Goal: Check status: Check status

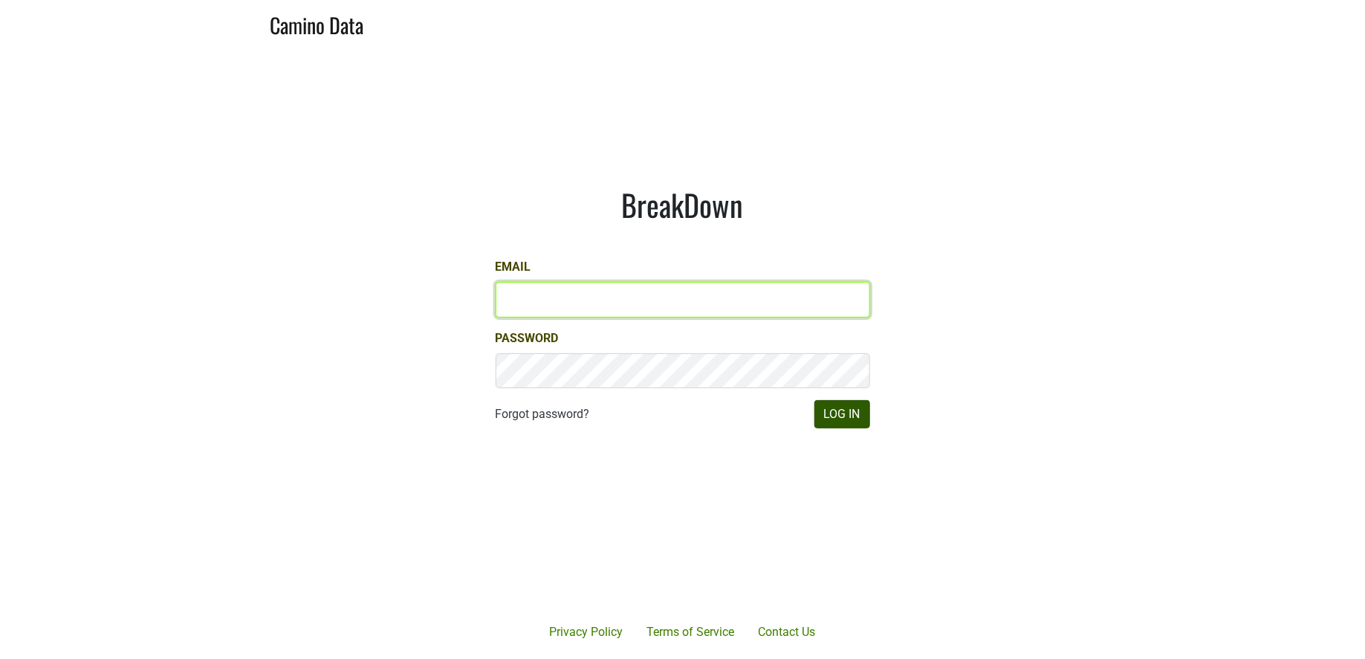
type input "jill@matthiasson.com"
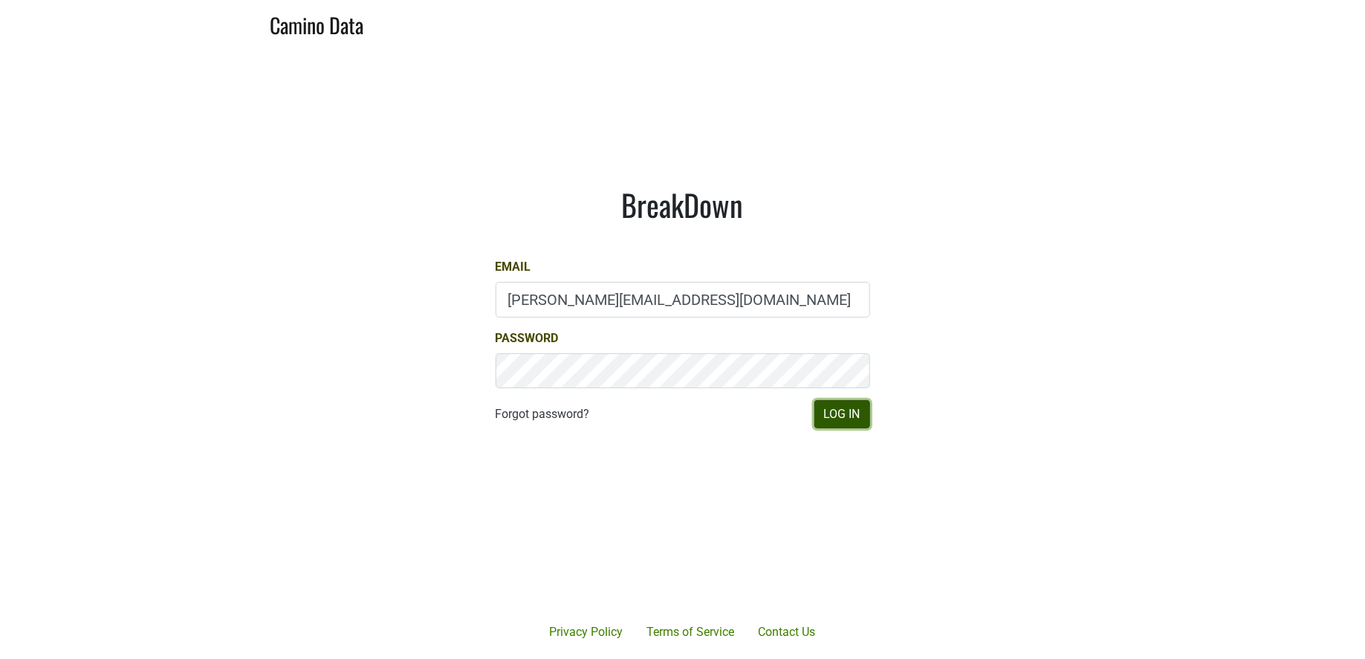
click at [860, 422] on button "Log In" at bounding box center [843, 414] width 56 height 28
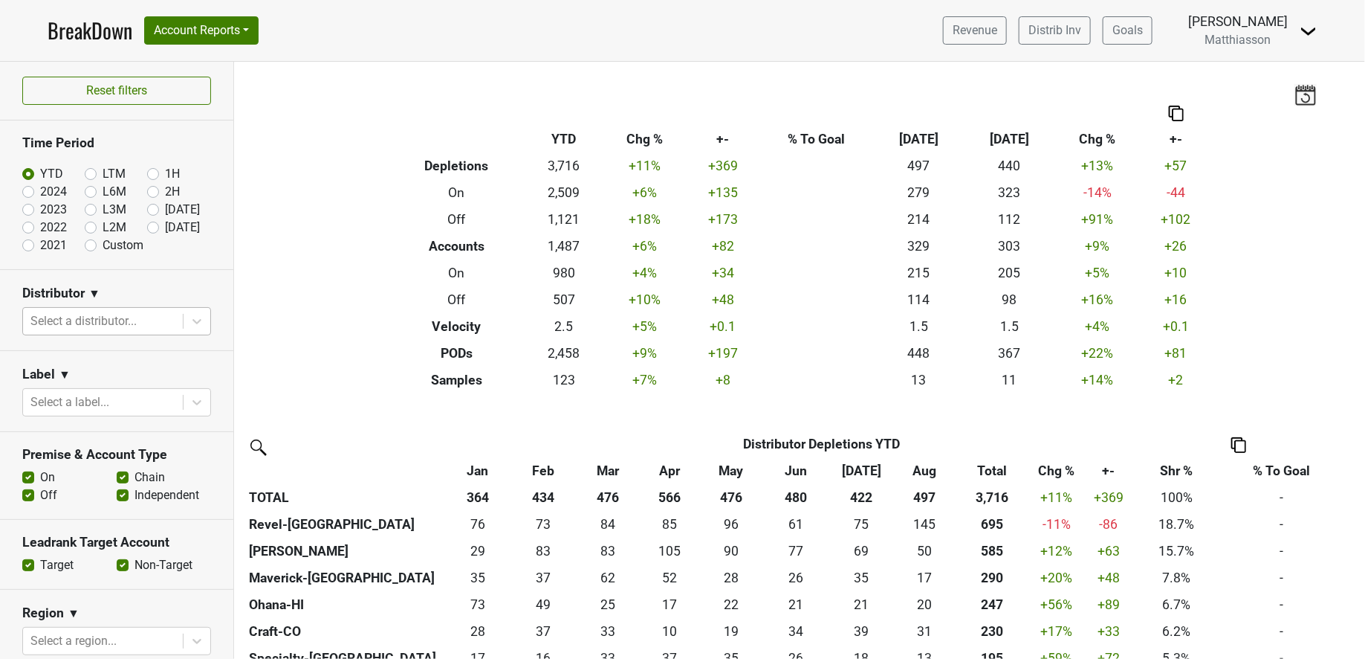
click at [138, 319] on div at bounding box center [102, 321] width 145 height 21
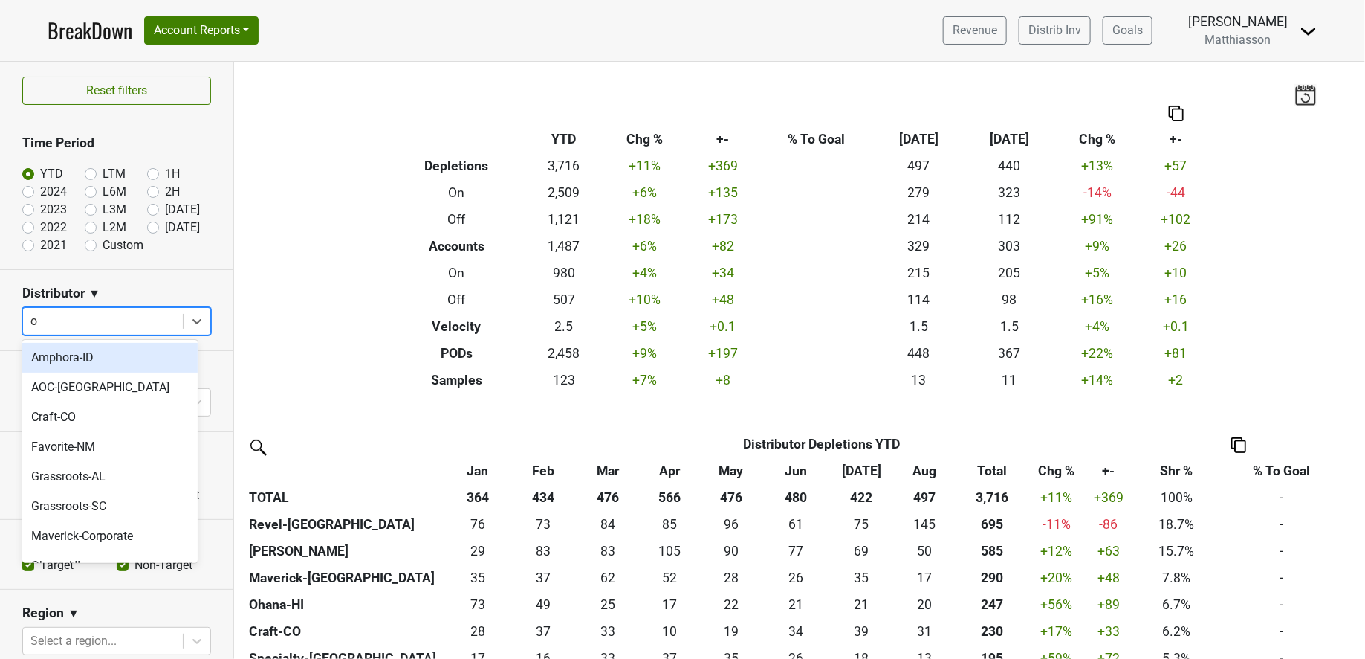
type input "oz"
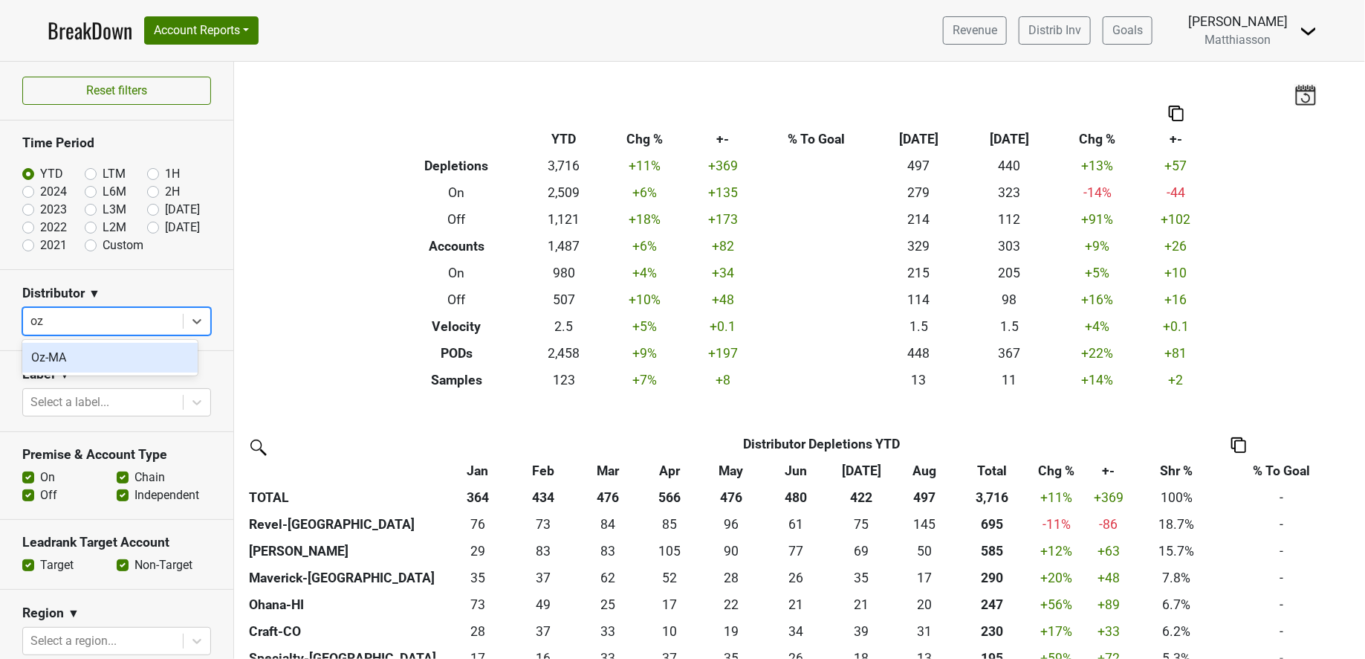
click at [97, 355] on div "Oz-MA" at bounding box center [109, 358] width 175 height 30
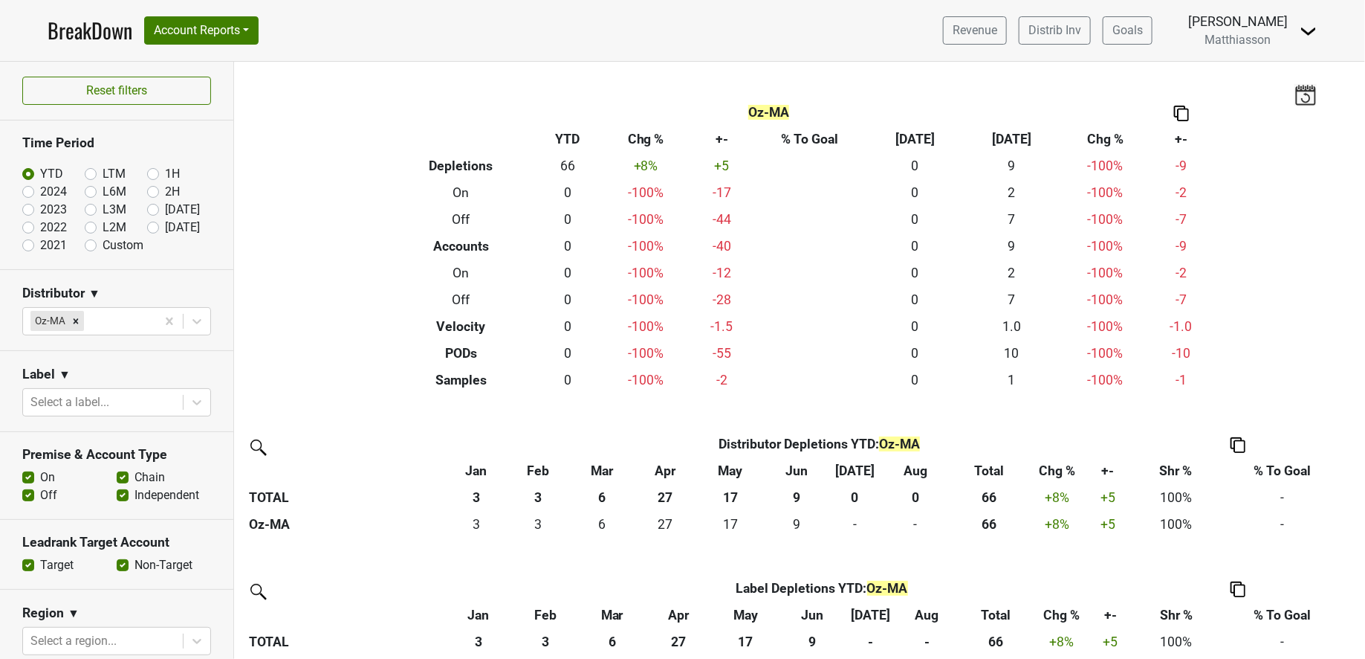
click at [165, 210] on label "[DATE]" at bounding box center [182, 210] width 35 height 18
click at [147, 210] on input "[DATE]" at bounding box center [176, 208] width 59 height 15
radio input "true"
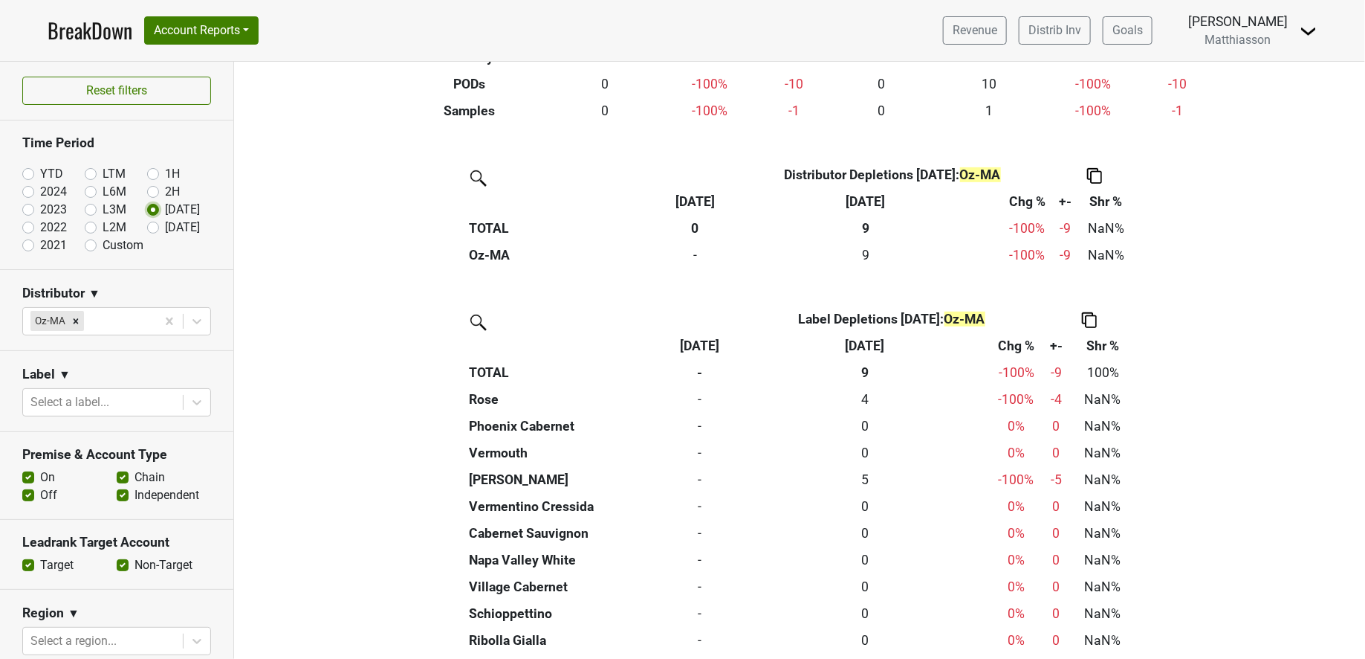
scroll to position [275, 0]
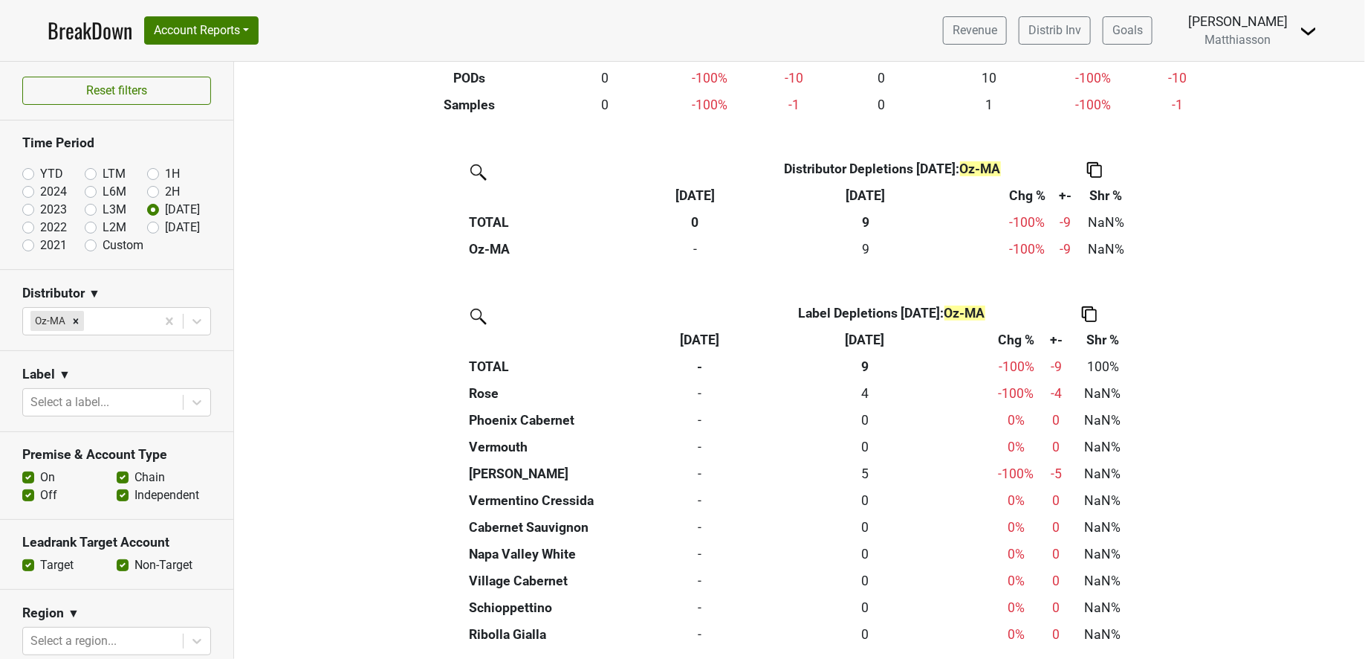
click at [165, 223] on label "[DATE]" at bounding box center [182, 228] width 35 height 18
click at [147, 223] on input "[DATE]" at bounding box center [176, 226] width 59 height 15
radio input "true"
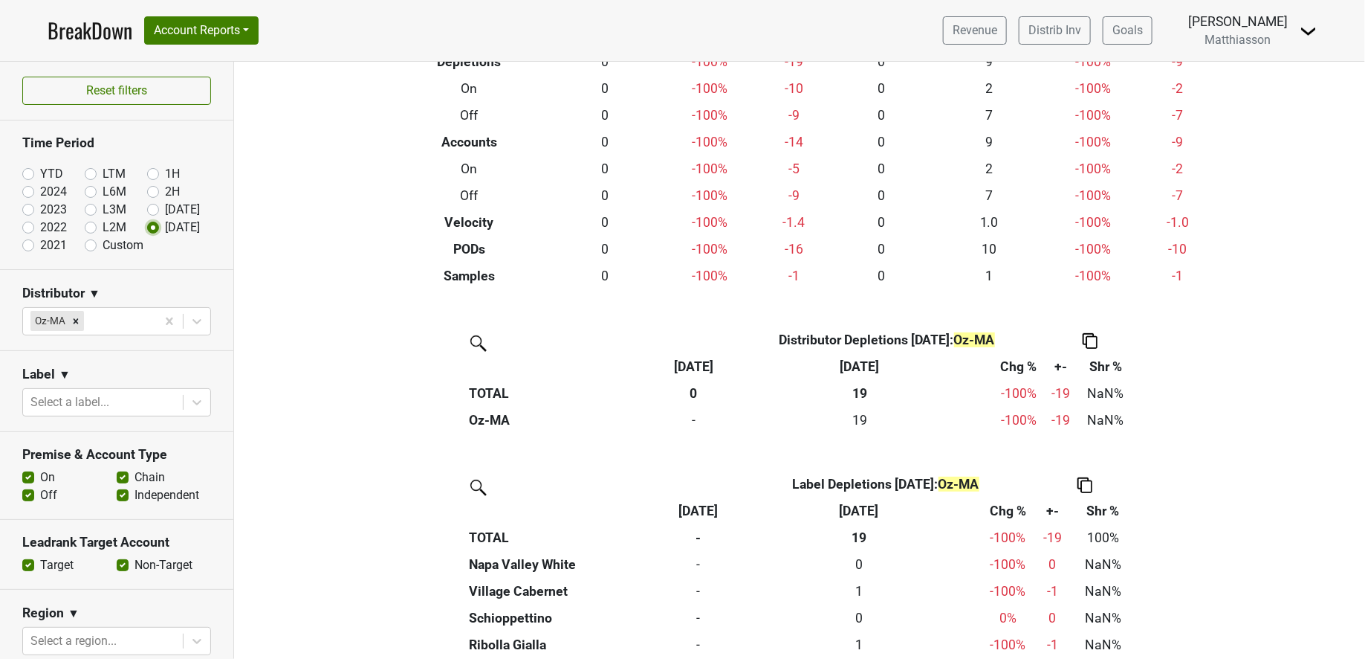
scroll to position [108, 0]
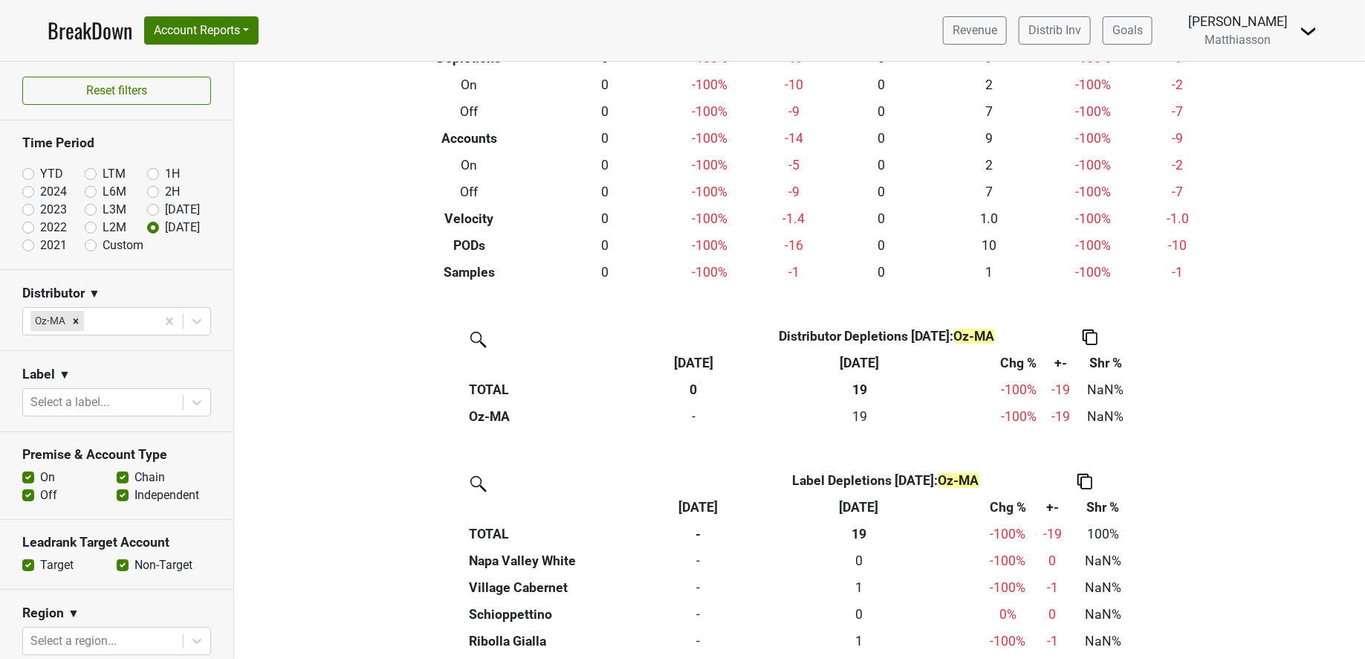
click at [165, 207] on label "[DATE]" at bounding box center [182, 210] width 35 height 18
click at [147, 207] on input "[DATE]" at bounding box center [176, 208] width 59 height 15
radio input "true"
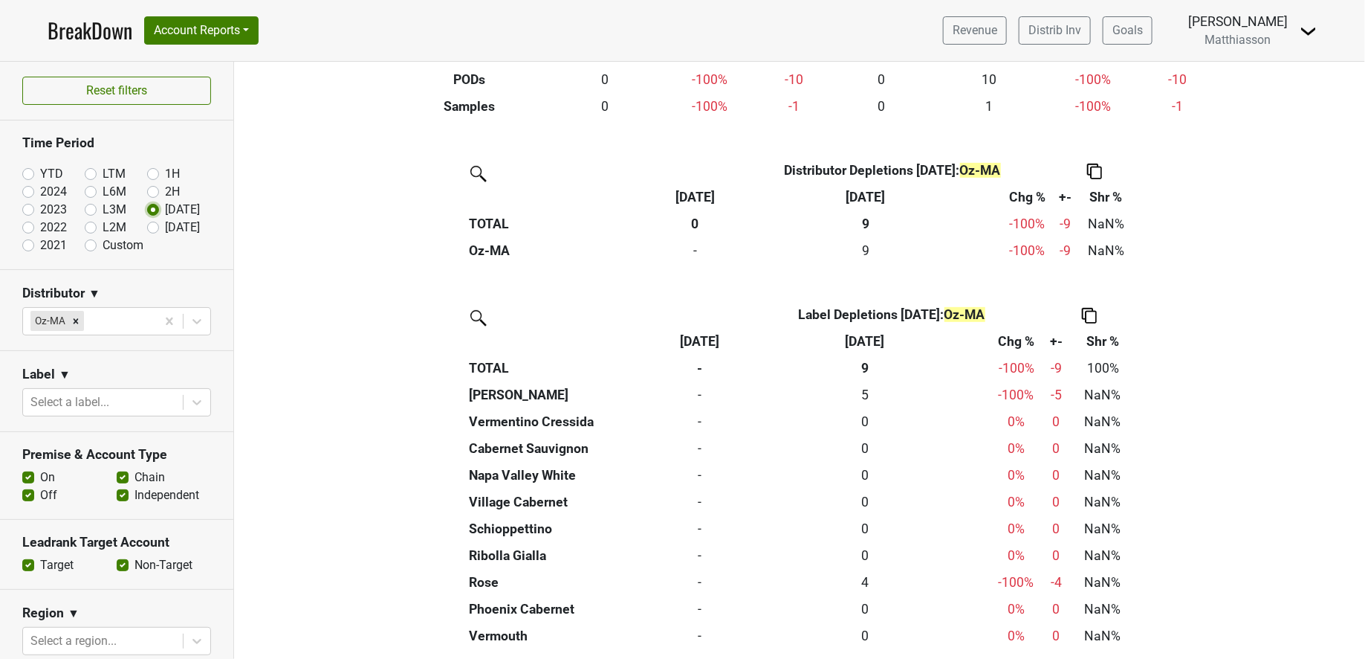
scroll to position [268, 0]
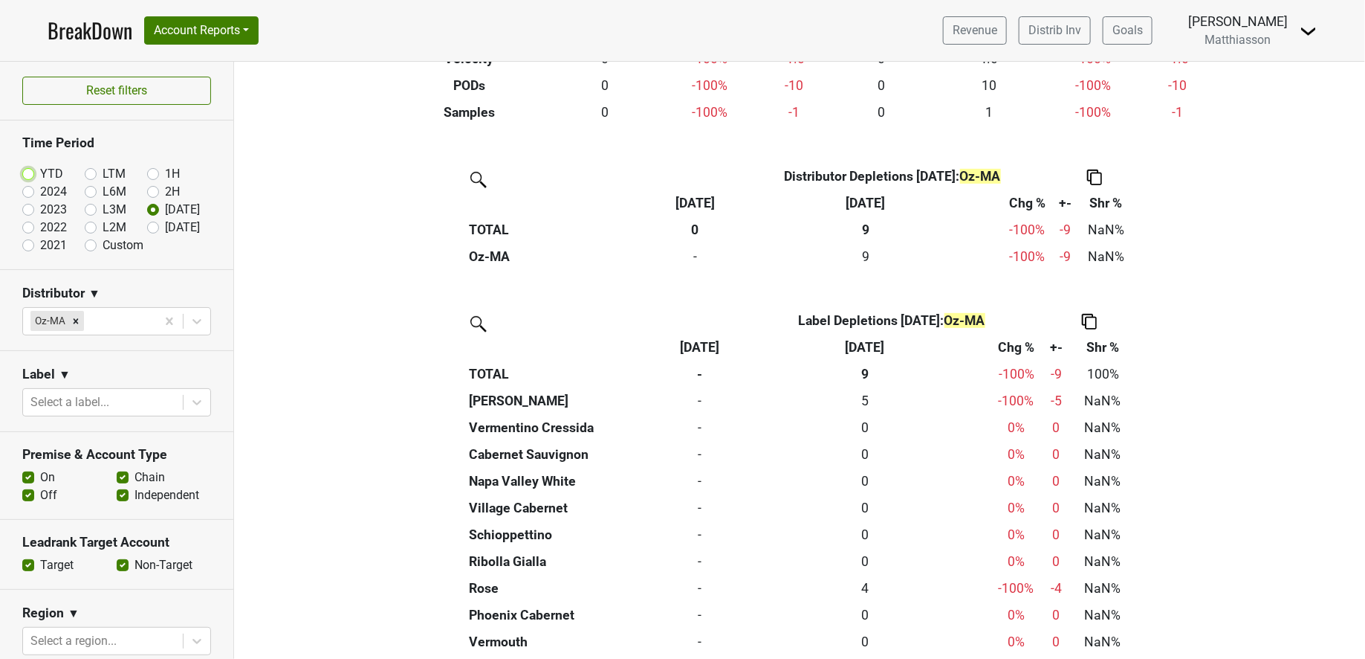
click at [34, 167] on input "YTD" at bounding box center [51, 172] width 59 height 15
radio input "true"
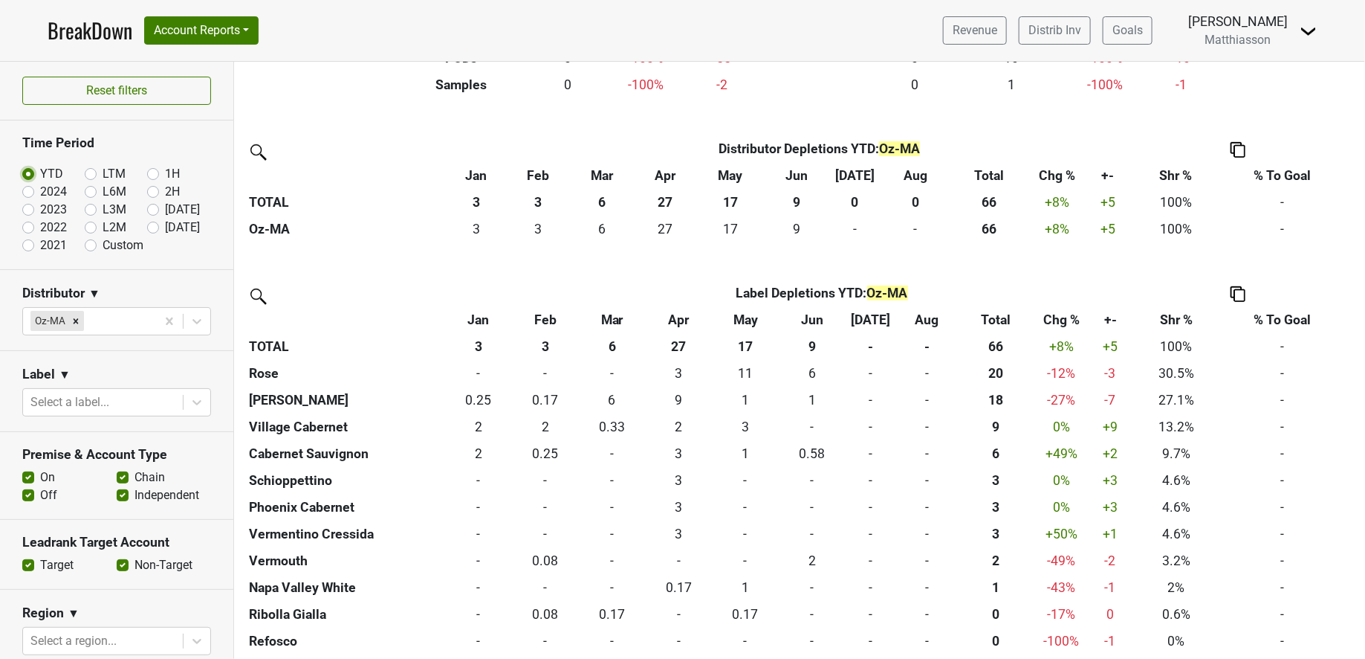
scroll to position [302, 0]
